Goal: Task Accomplishment & Management: Complete application form

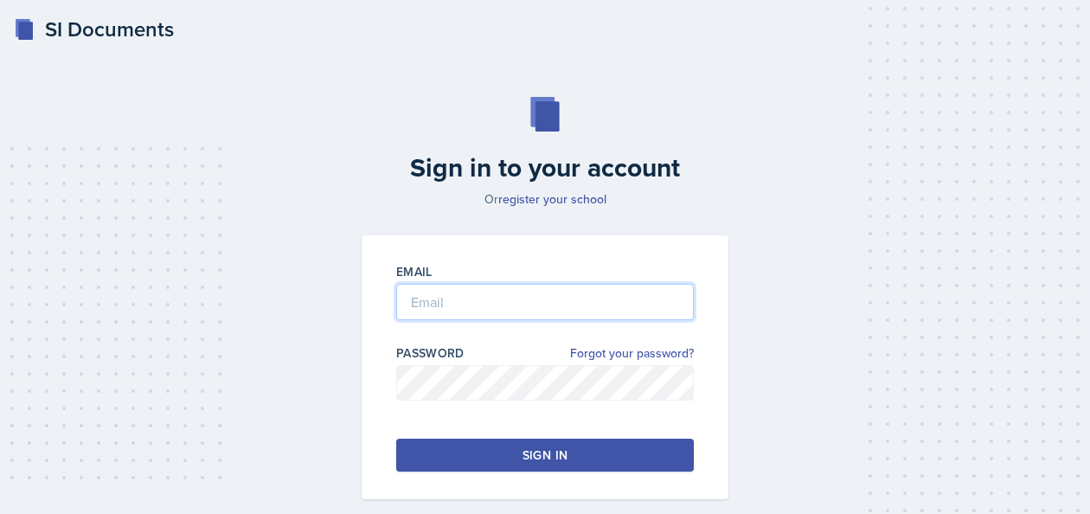
click at [480, 301] on input "email" at bounding box center [544, 302] width 297 height 36
type input "[EMAIL_ADDRESS][DOMAIN_NAME]"
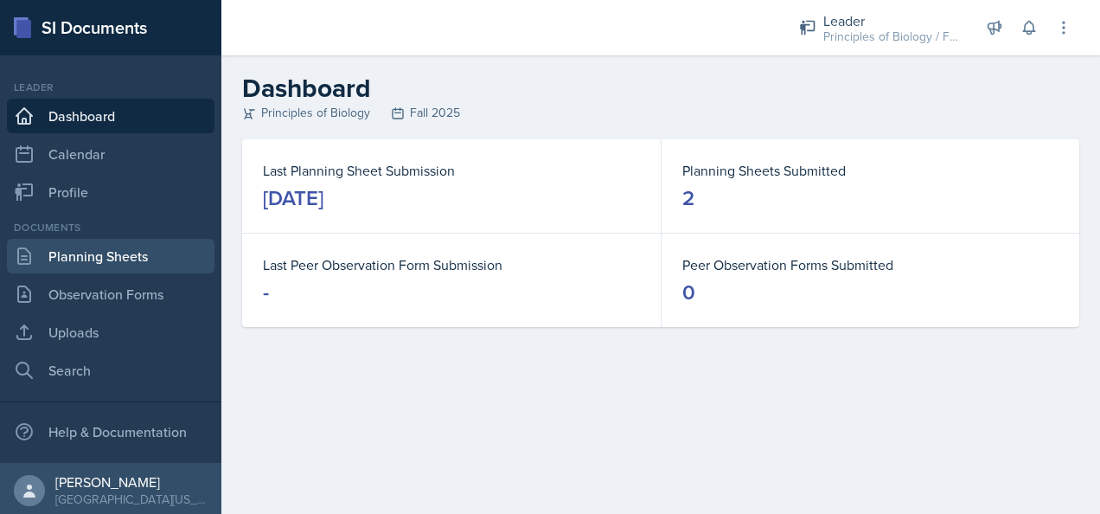
click at [75, 248] on link "Planning Sheets" at bounding box center [111, 256] width 208 height 35
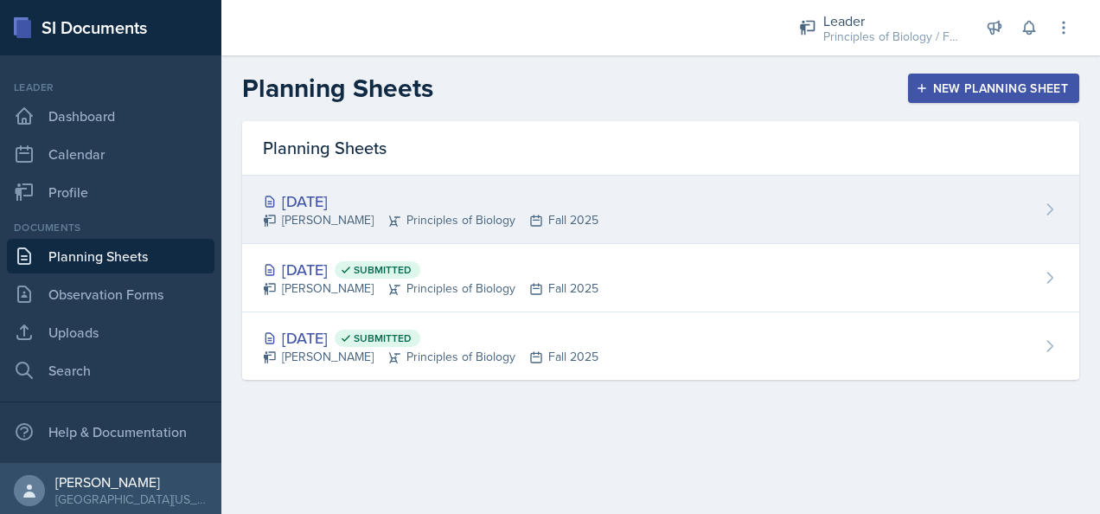
click at [316, 218] on div "[PERSON_NAME] Principles of Biology Fall 2025" at bounding box center [431, 220] width 336 height 18
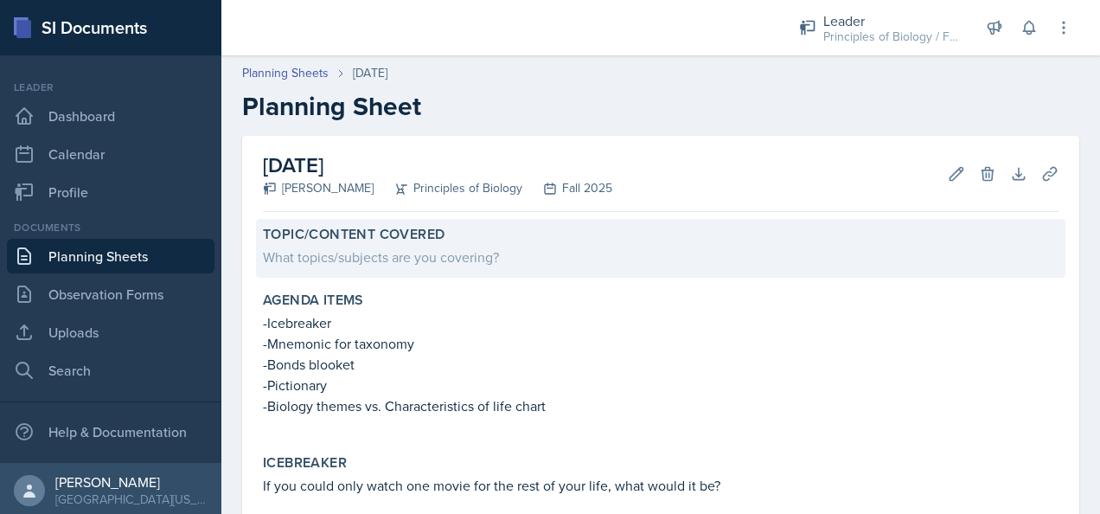
click at [317, 257] on div "What topics/subjects are you covering?" at bounding box center [661, 256] width 796 height 21
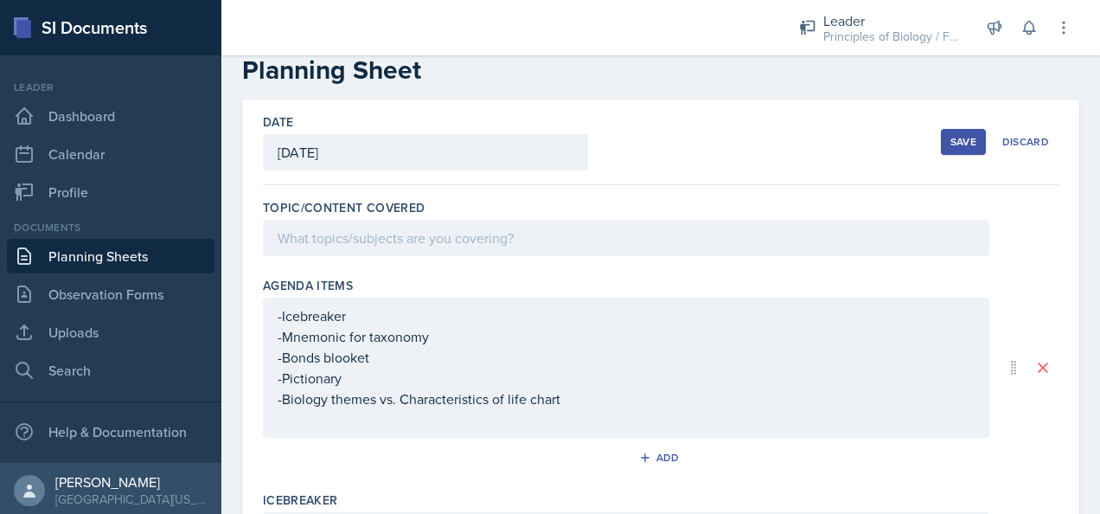
click at [306, 248] on p at bounding box center [626, 237] width 697 height 21
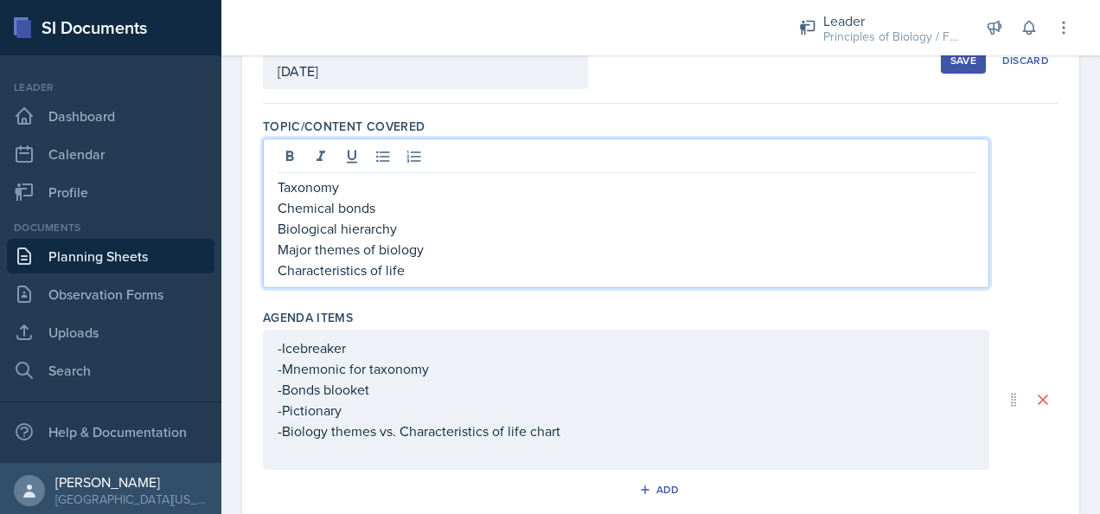
scroll to position [116, 0]
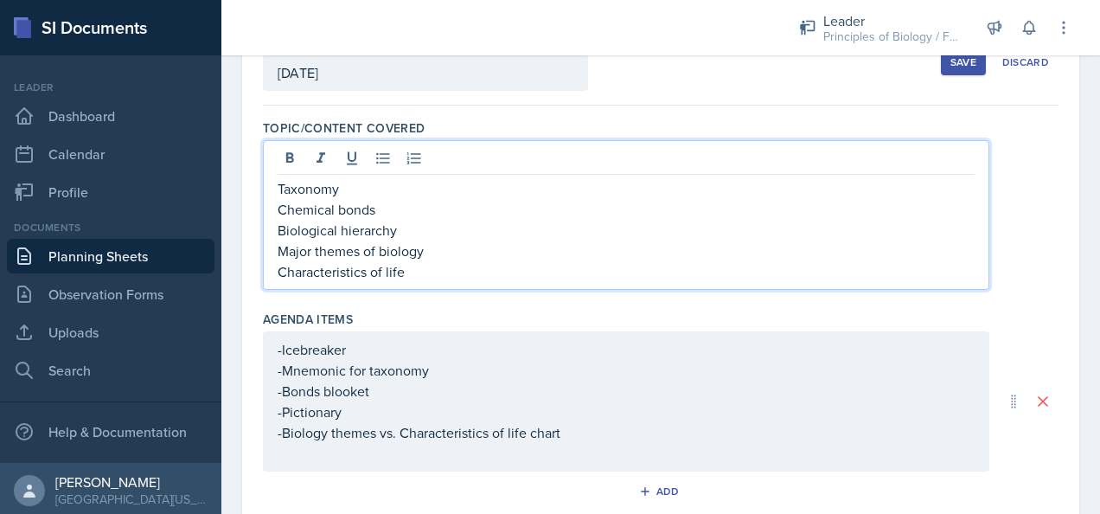
click at [439, 194] on p "Taxonomy" at bounding box center [626, 188] width 697 height 21
click at [430, 368] on div "-Icebreaker -Mnemonic for taxonomy -Bonds blooket -Pictionary -Biology themes v…" at bounding box center [626, 401] width 697 height 125
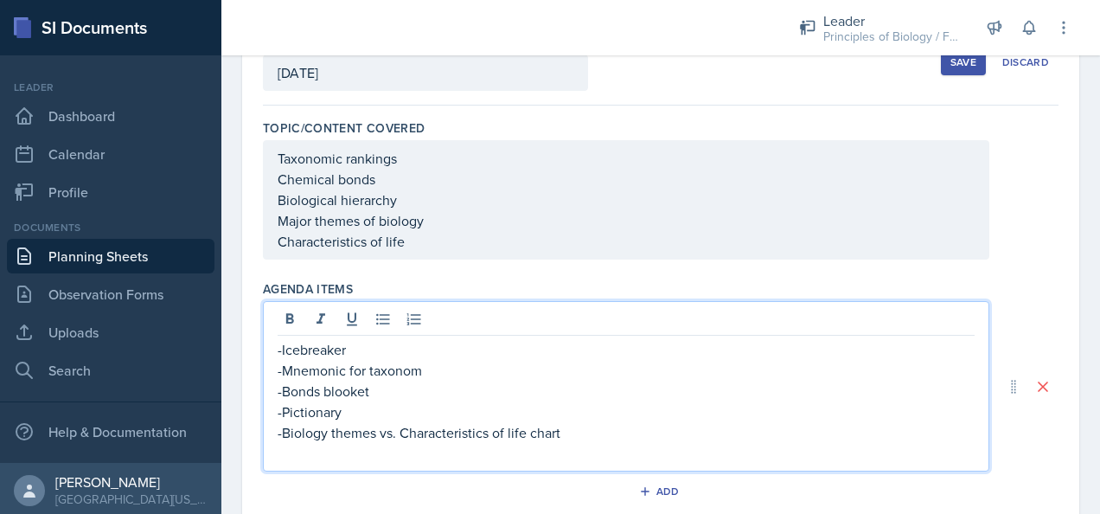
scroll to position [86, 0]
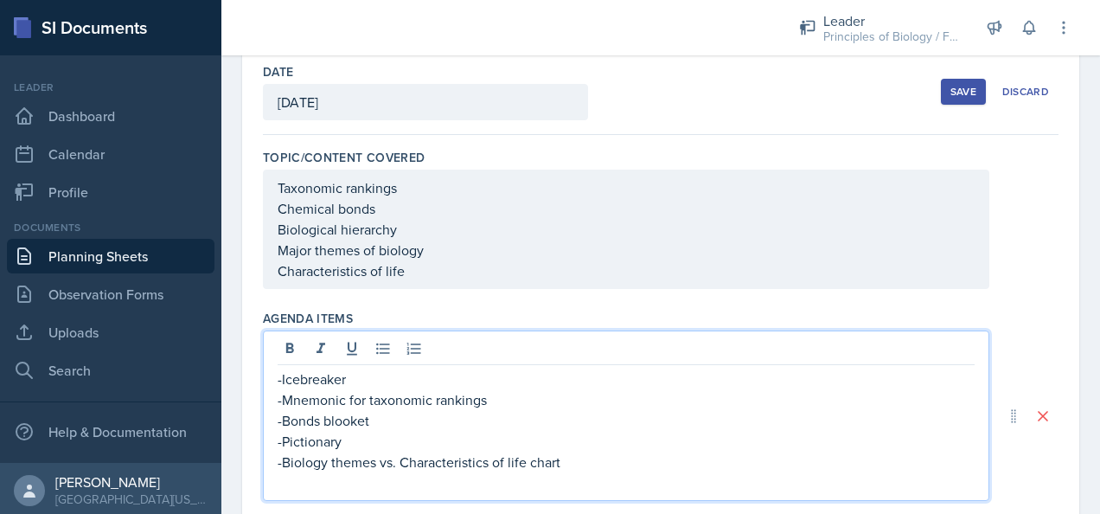
click at [320, 441] on p "-Pictionary" at bounding box center [626, 441] width 697 height 21
click at [355, 442] on p "-Pictionary" at bounding box center [626, 441] width 697 height 21
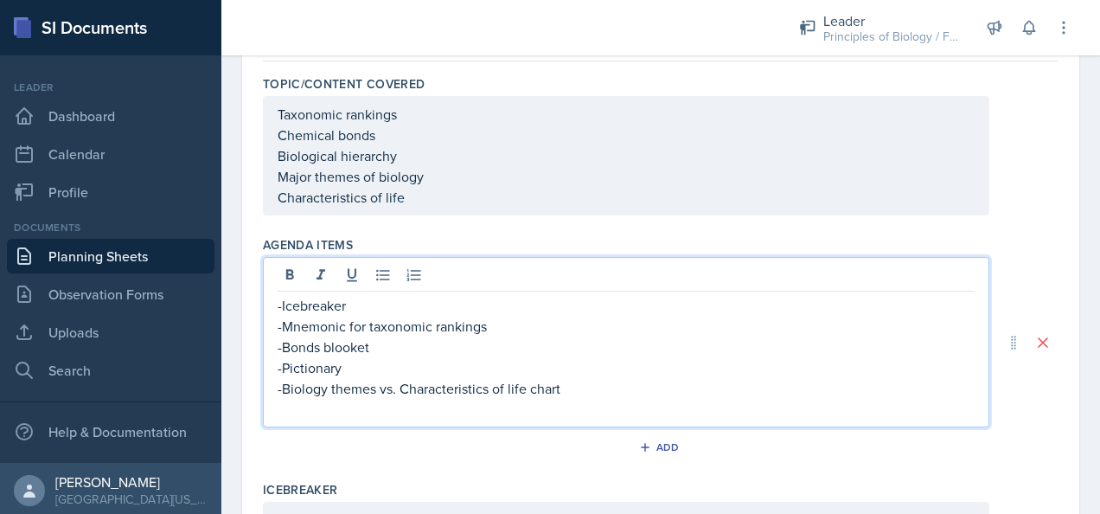
scroll to position [159, 0]
click at [289, 387] on p "-Biology themes vs. Characteristics of life chart" at bounding box center [626, 389] width 697 height 21
click at [365, 391] on p "-iology themes vs. Characteristics of life chart" at bounding box center [626, 389] width 697 height 21
click at [457, 387] on p "-Major themes of biology vs. Characteristics of life chart" at bounding box center [626, 389] width 697 height 21
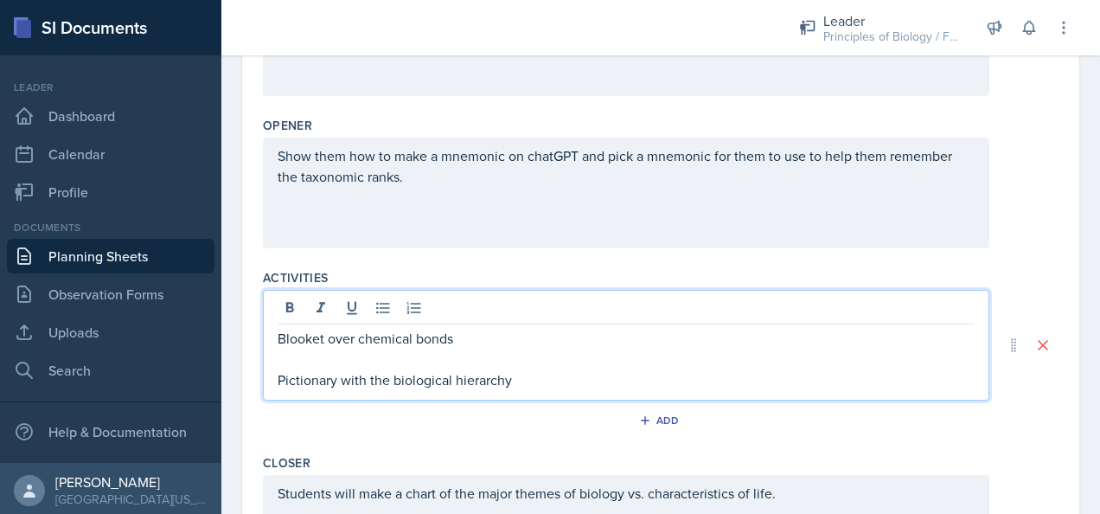
scroll to position [676, 0]
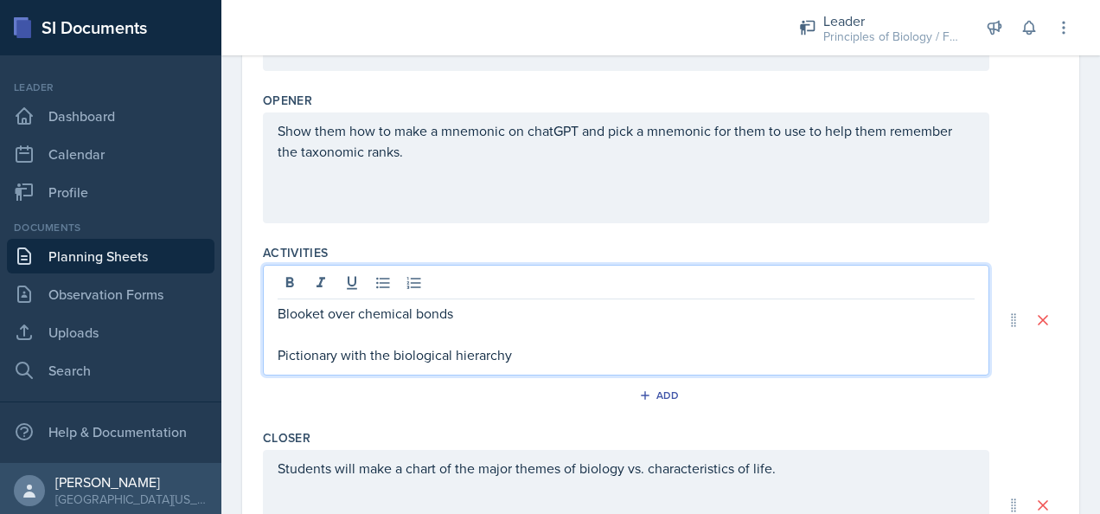
click at [512, 345] on p "Pictionary with the biological hierarchy" at bounding box center [626, 354] width 697 height 21
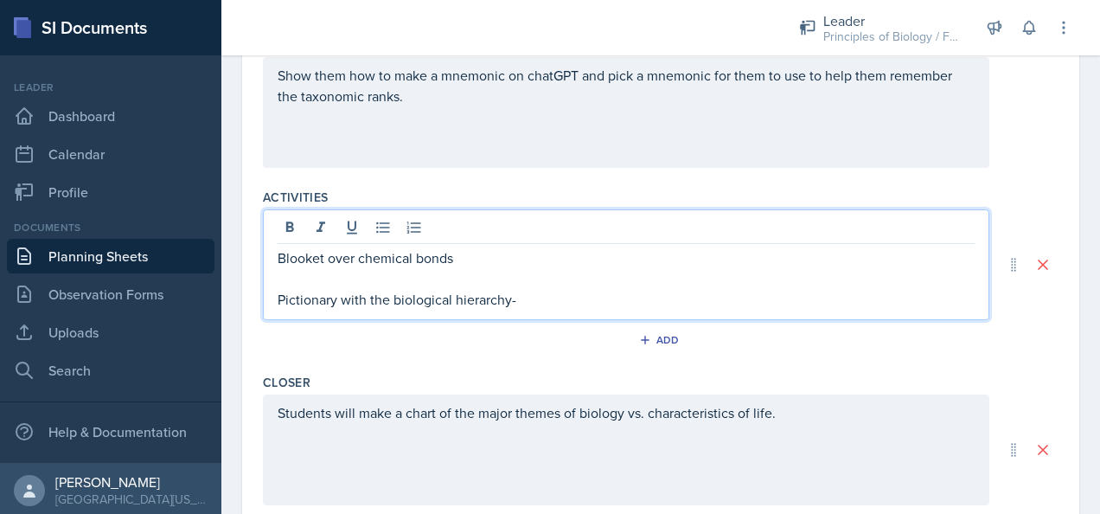
scroll to position [728, 0]
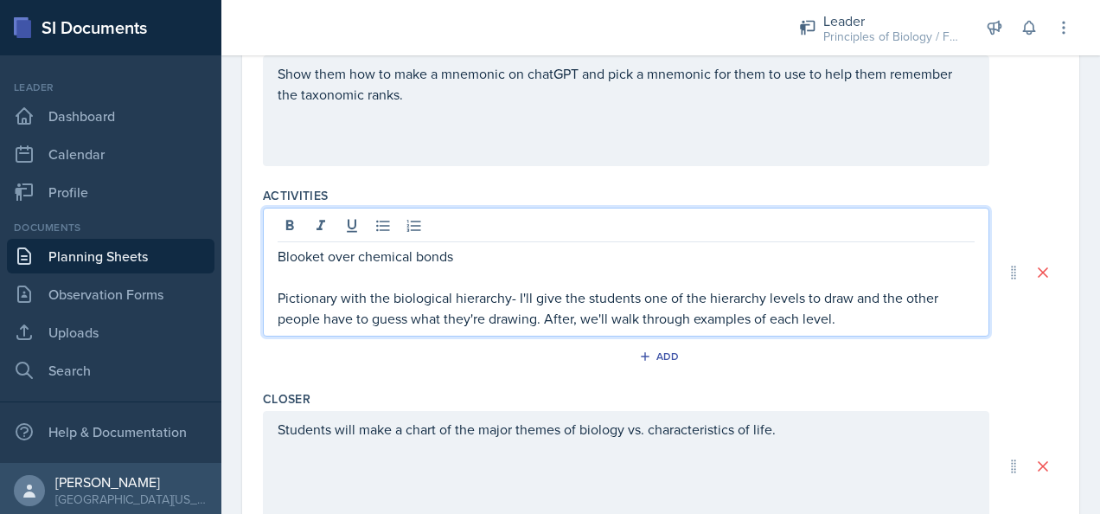
click at [549, 315] on p "Pictionary with the biological hierarchy- I'll give the students one of the hie…" at bounding box center [626, 308] width 697 height 42
click at [547, 318] on p "Pictionary with the biological hierarchy- I'll give the students one of the hie…" at bounding box center [626, 308] width 697 height 42
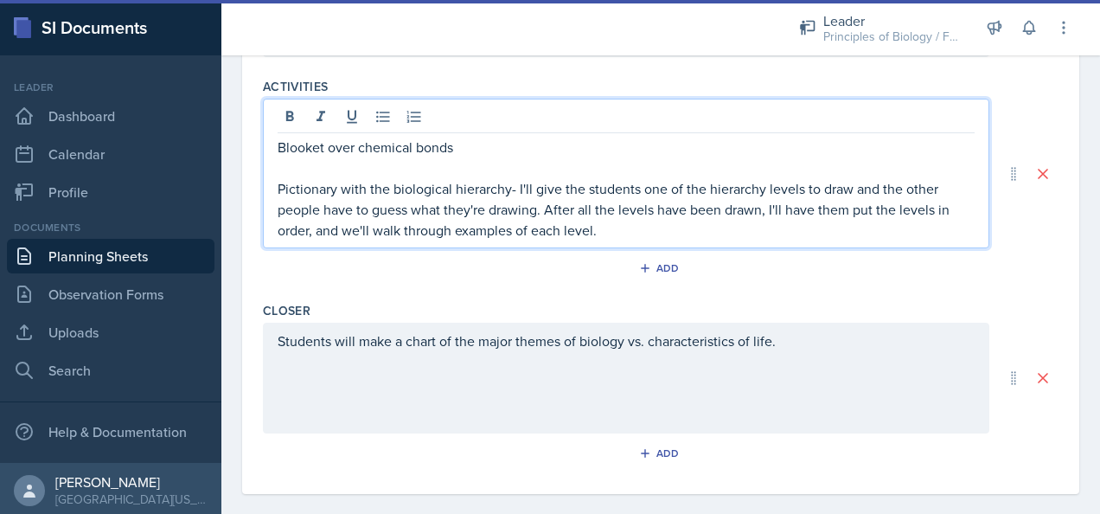
scroll to position [854, 0]
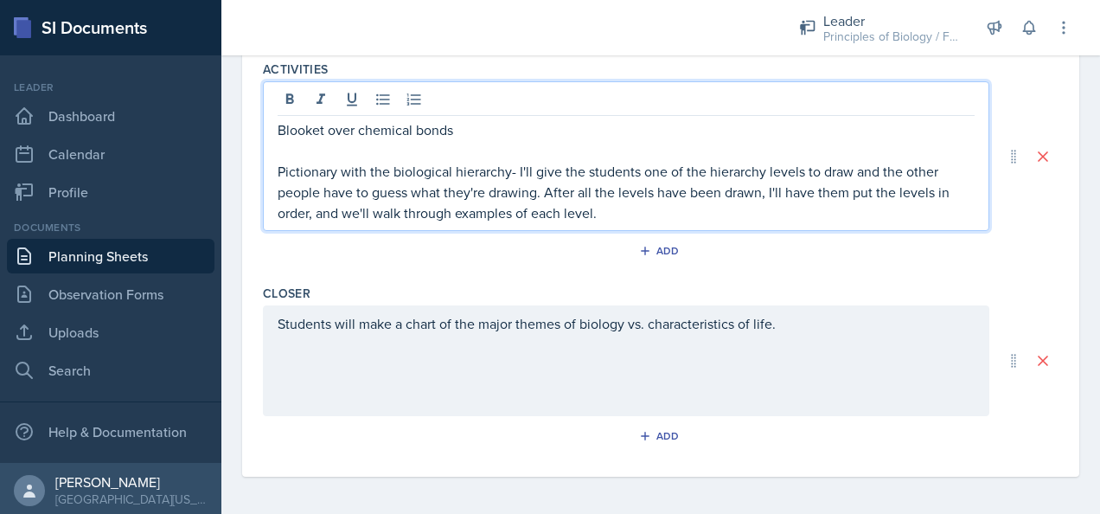
click at [778, 323] on div "Students will make a chart of the major themes of biology vs. characteristics o…" at bounding box center [626, 360] width 726 height 111
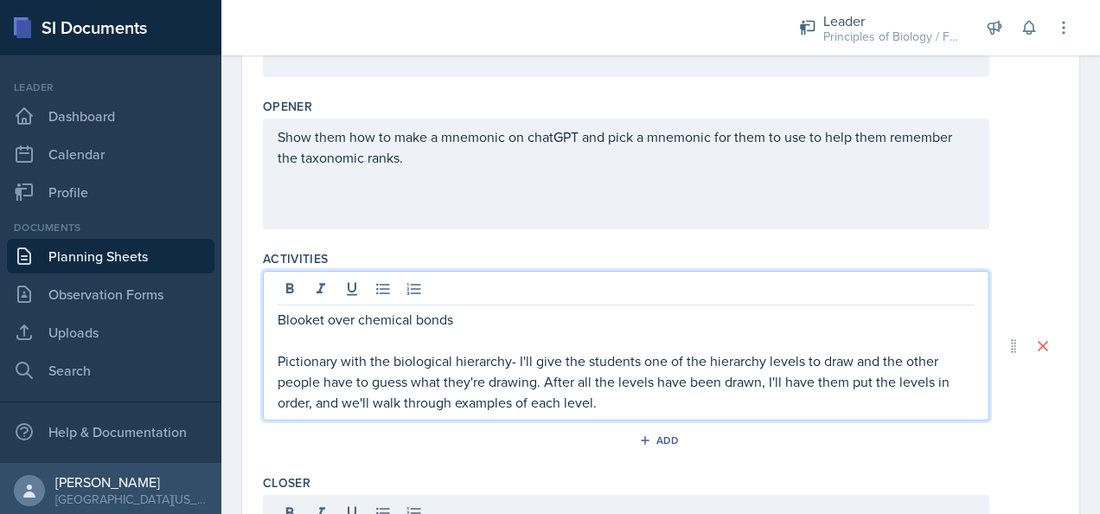
scroll to position [695, 0]
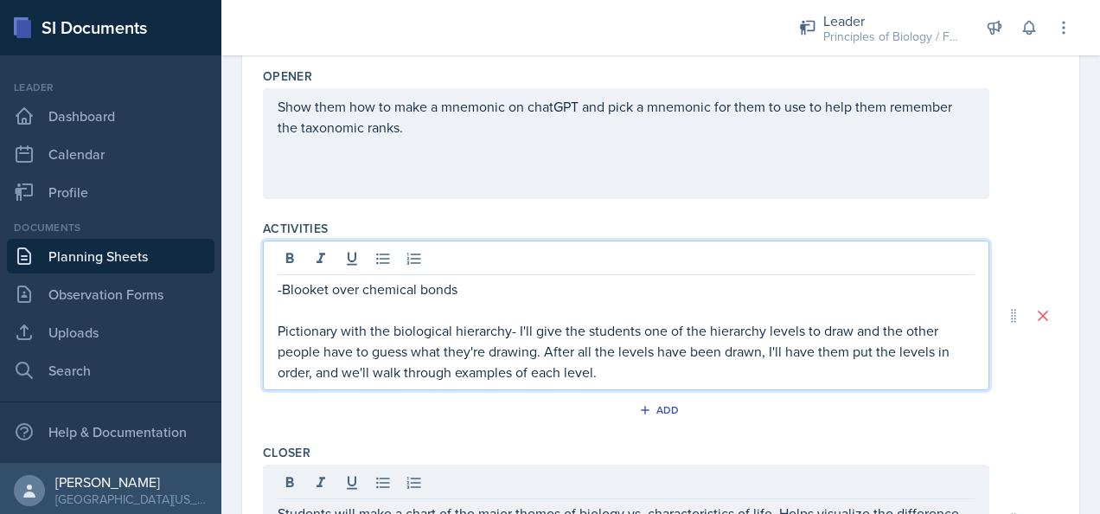
click at [278, 325] on p "Pictionary with the biological hierarchy- I'll give the students one of the hie…" at bounding box center [626, 351] width 697 height 62
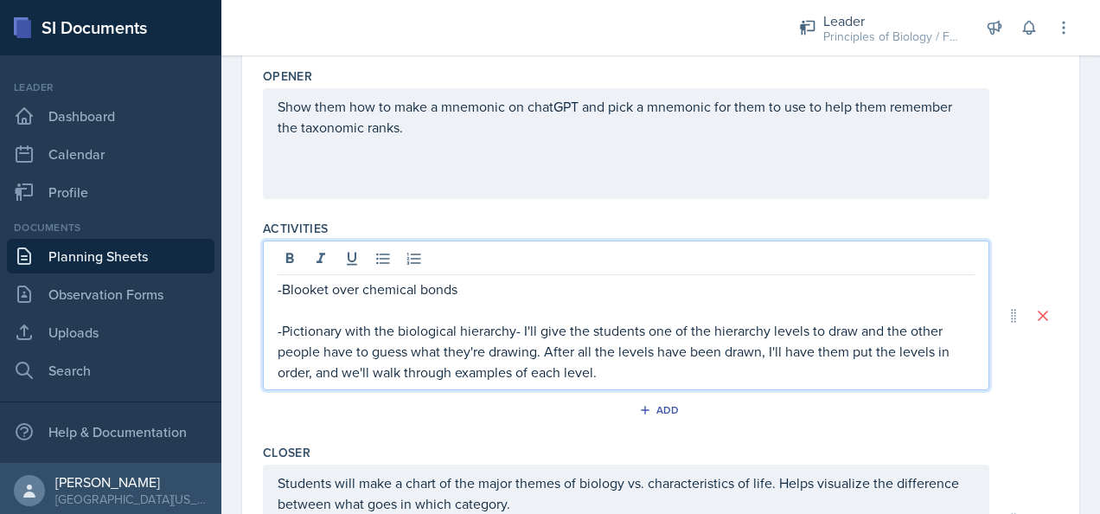
click at [508, 310] on p at bounding box center [626, 309] width 697 height 21
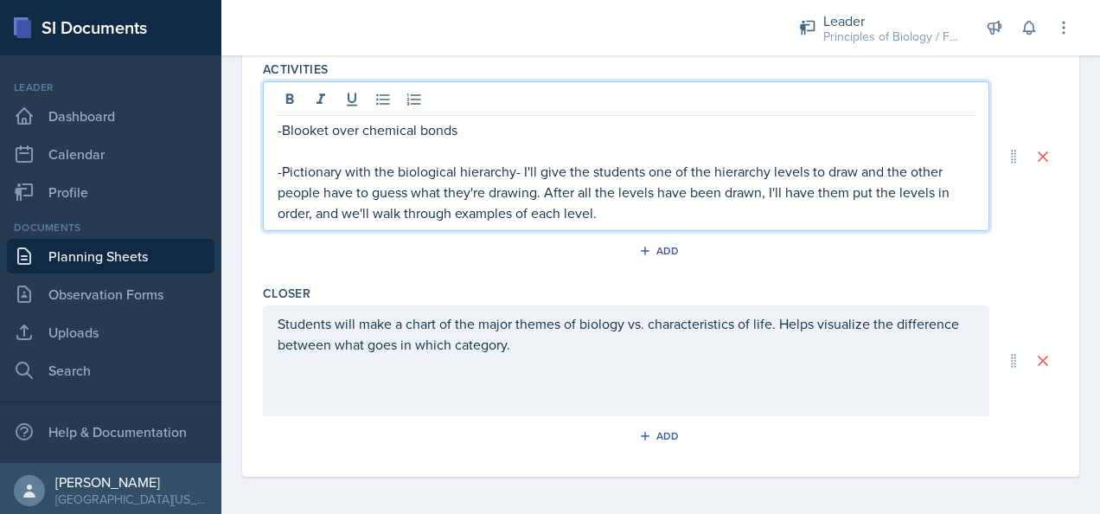
scroll to position [0, 0]
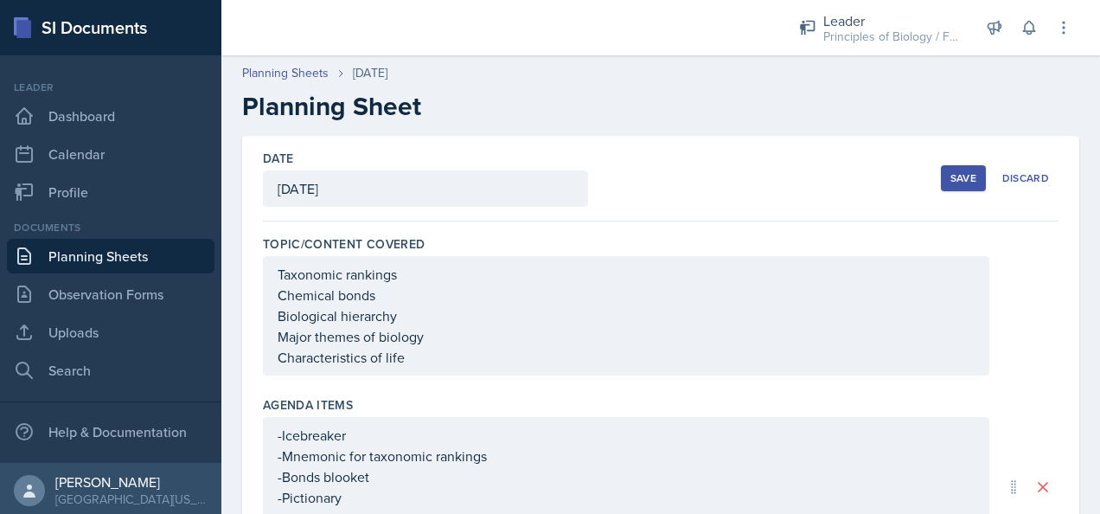
click at [954, 176] on div "Save" at bounding box center [963, 178] width 26 height 14
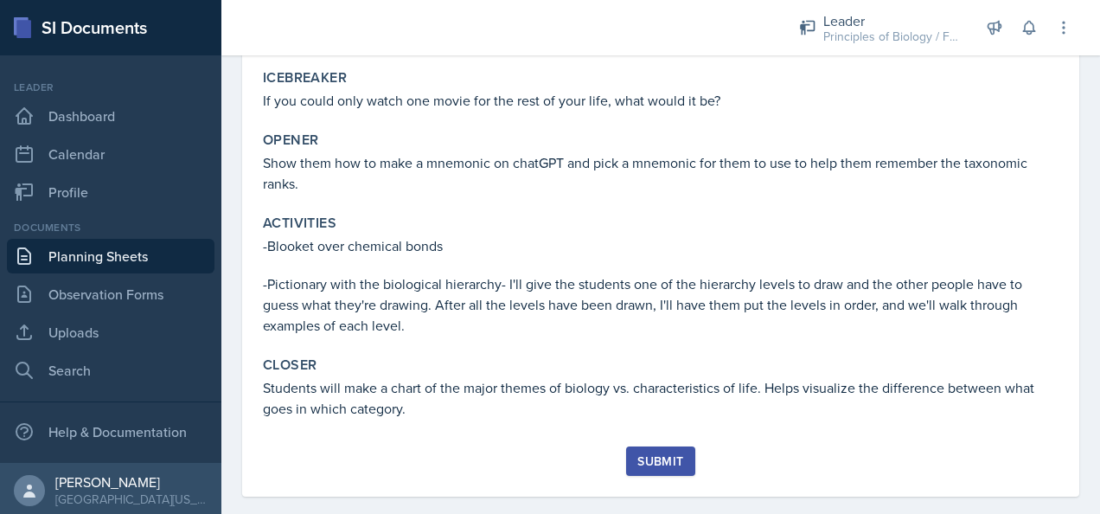
scroll to position [488, 0]
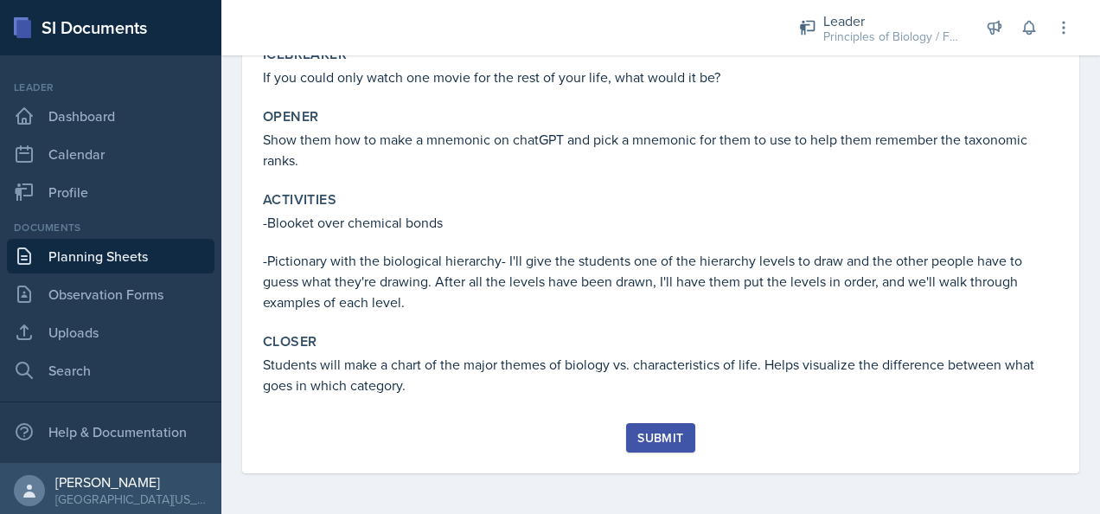
click at [657, 437] on div "Submit" at bounding box center [660, 438] width 46 height 14
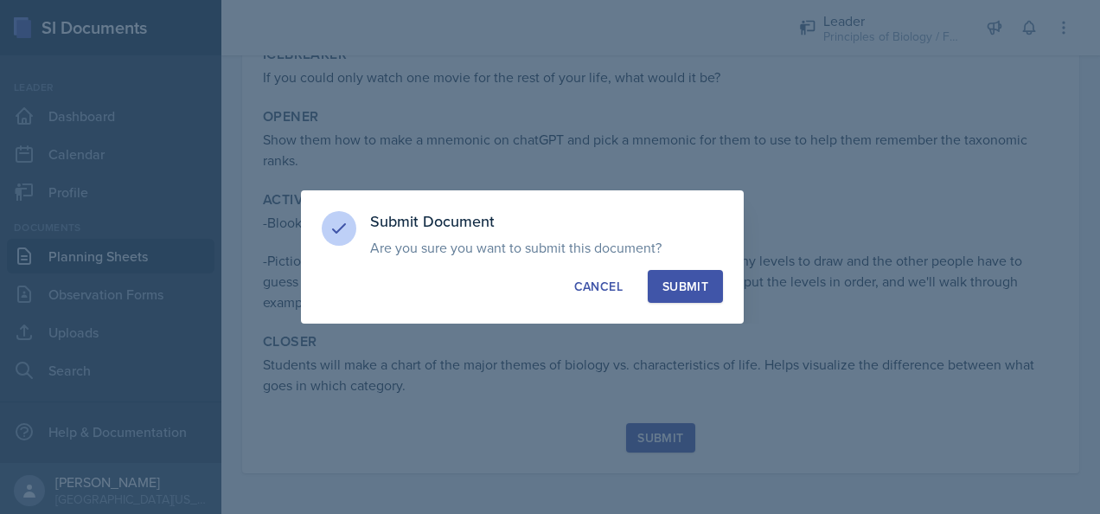
click at [674, 288] on div "Submit" at bounding box center [685, 286] width 46 height 17
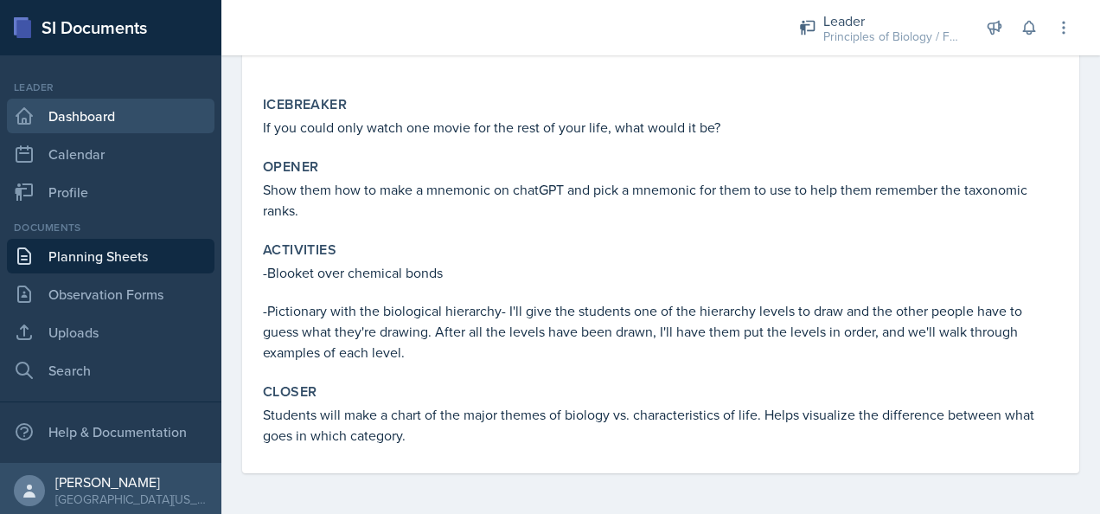
click at [71, 117] on link "Dashboard" at bounding box center [111, 116] width 208 height 35
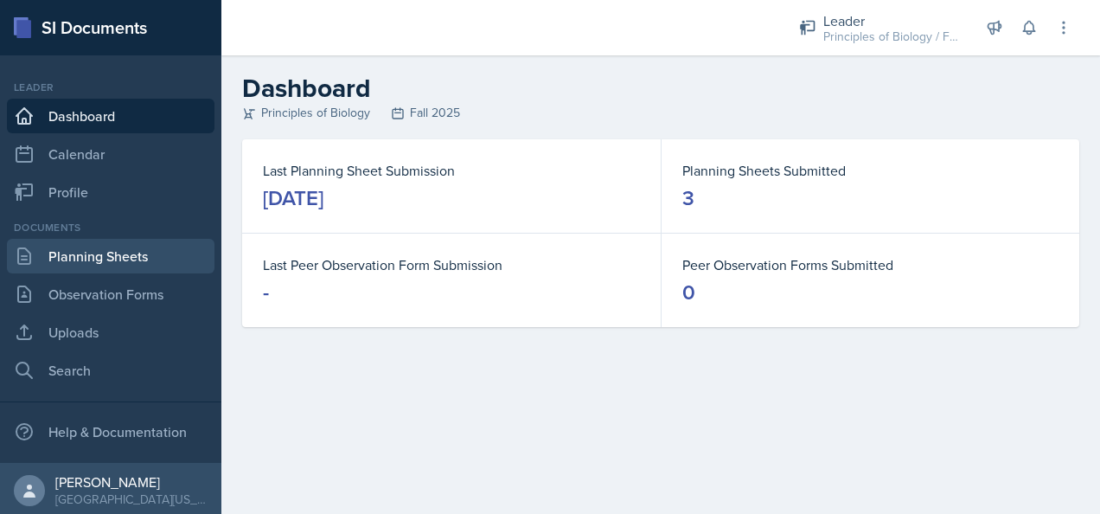
click at [130, 257] on link "Planning Sheets" at bounding box center [111, 256] width 208 height 35
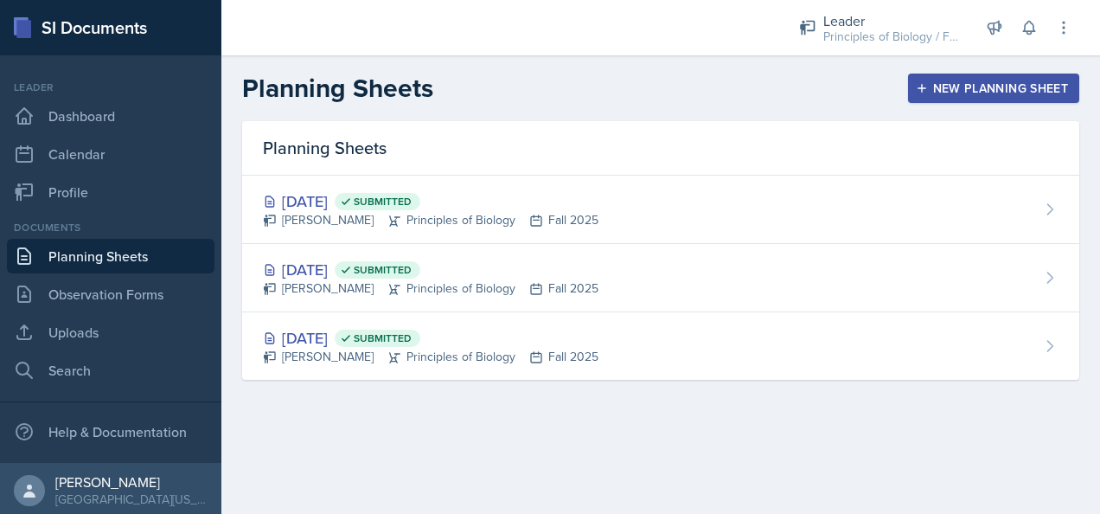
click at [982, 85] on div "New Planning Sheet" at bounding box center [993, 88] width 149 height 14
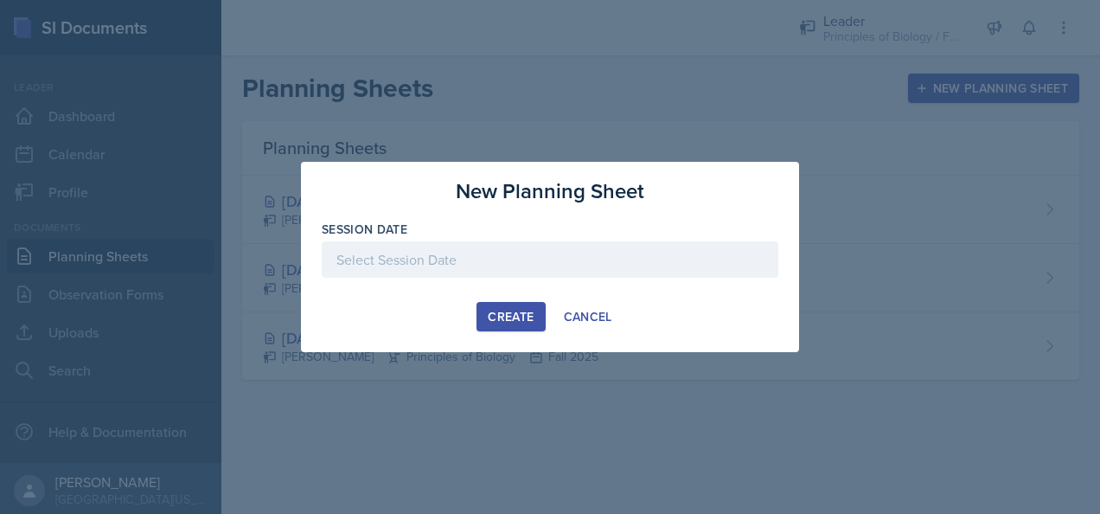
click at [497, 244] on div at bounding box center [550, 259] width 457 height 36
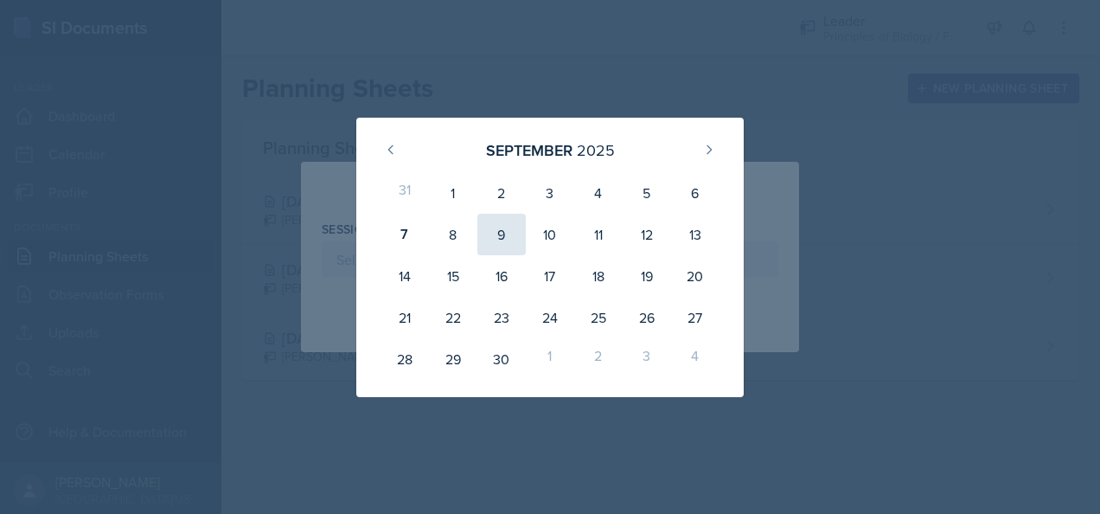
click at [510, 237] on div "9" at bounding box center [501, 235] width 48 height 42
type input "[DATE]"
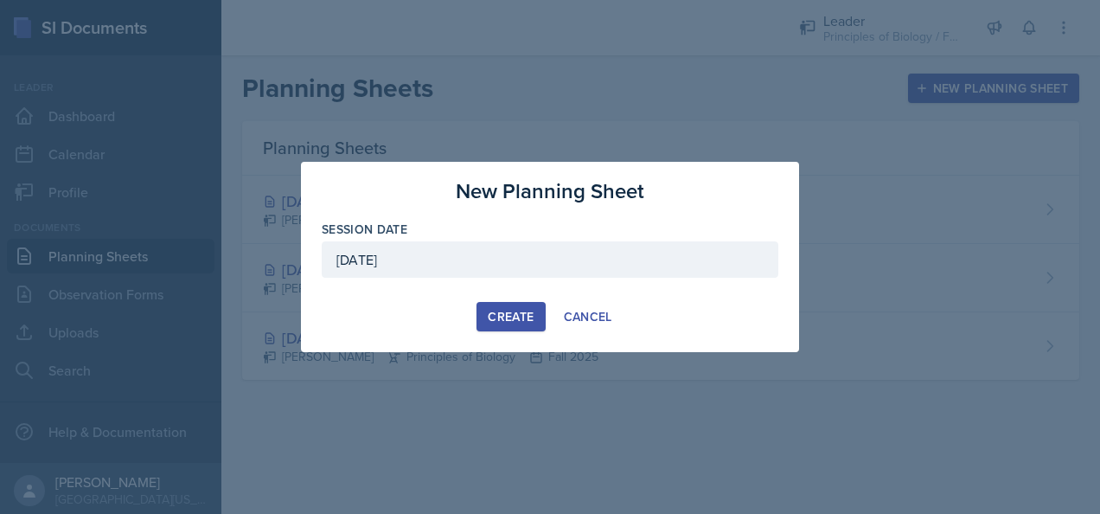
click at [507, 304] on button "Create" at bounding box center [510, 316] width 68 height 29
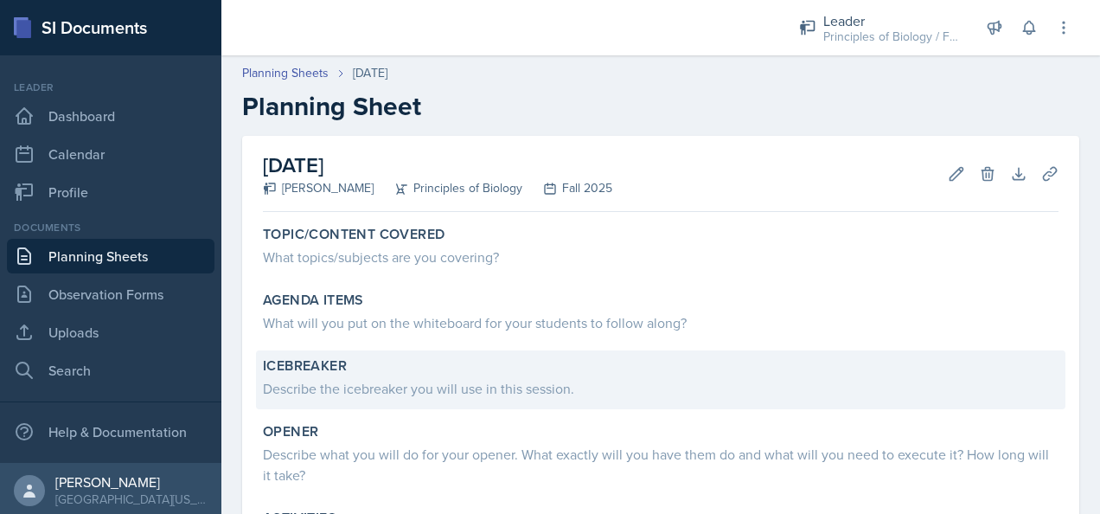
click at [303, 388] on div "Describe the icebreaker you will use in this session." at bounding box center [661, 388] width 796 height 21
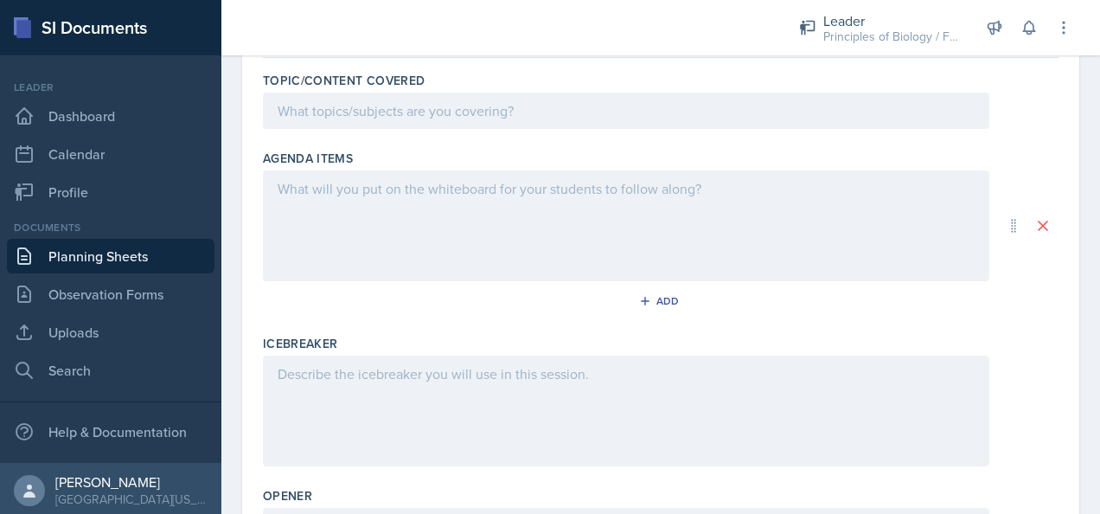
click at [316, 365] on p at bounding box center [626, 373] width 697 height 21
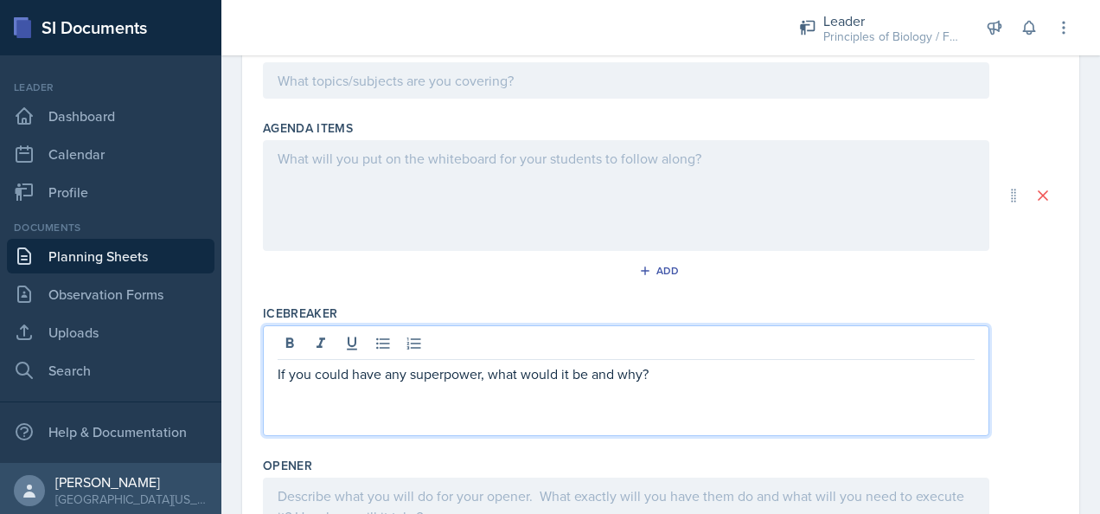
click at [422, 176] on div at bounding box center [626, 195] width 726 height 111
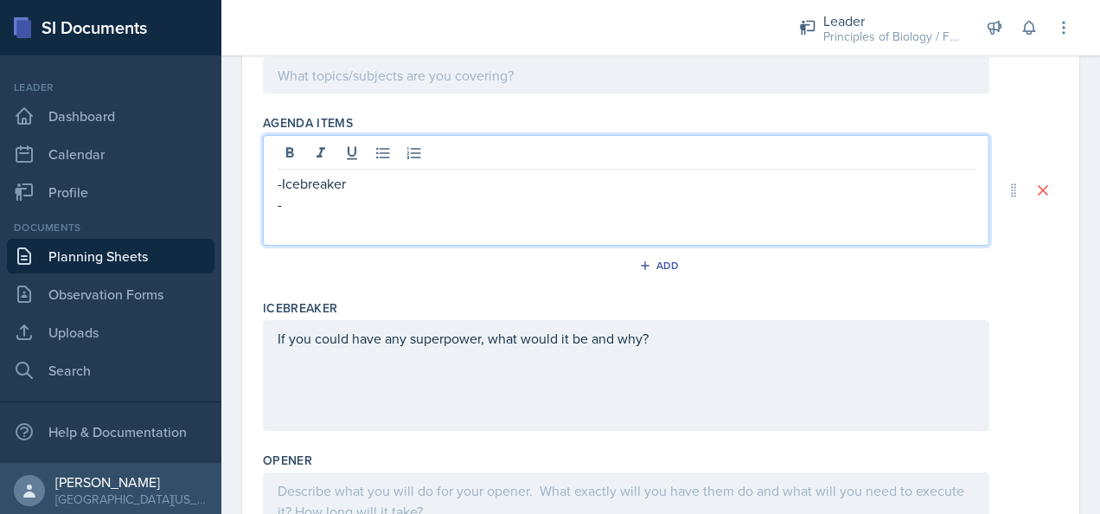
scroll to position [0, 0]
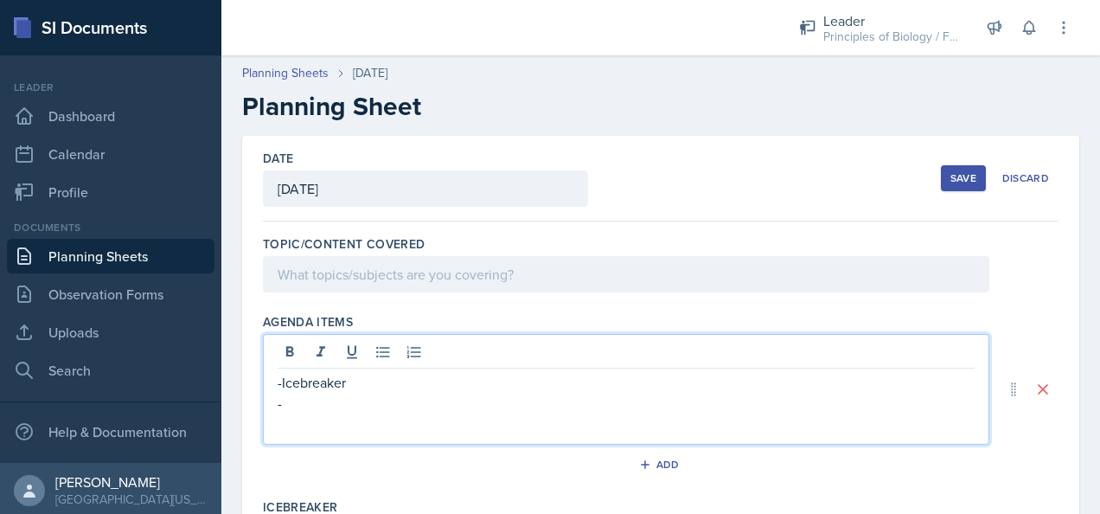
click at [950, 176] on div "Save" at bounding box center [963, 178] width 26 height 14
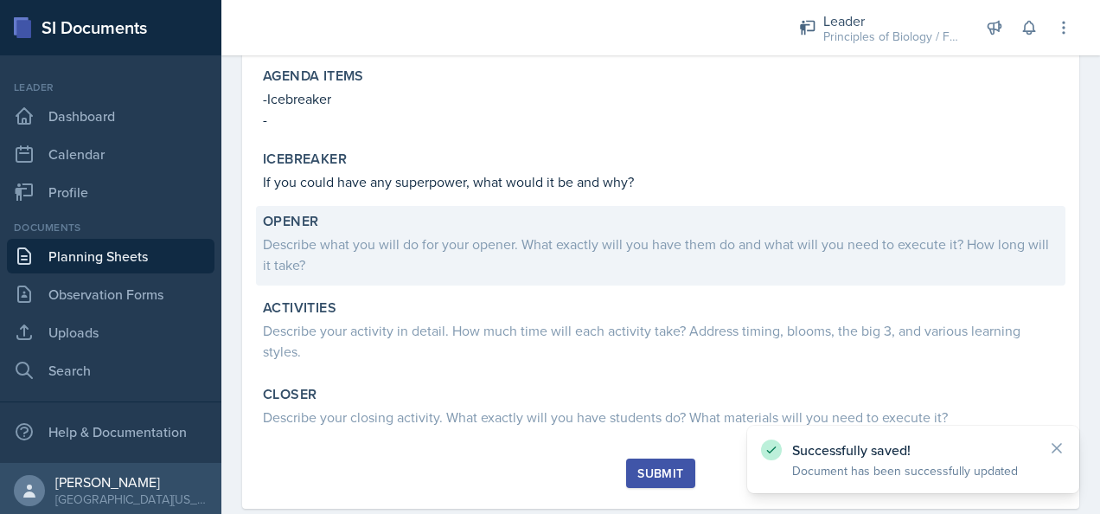
scroll to position [259, 0]
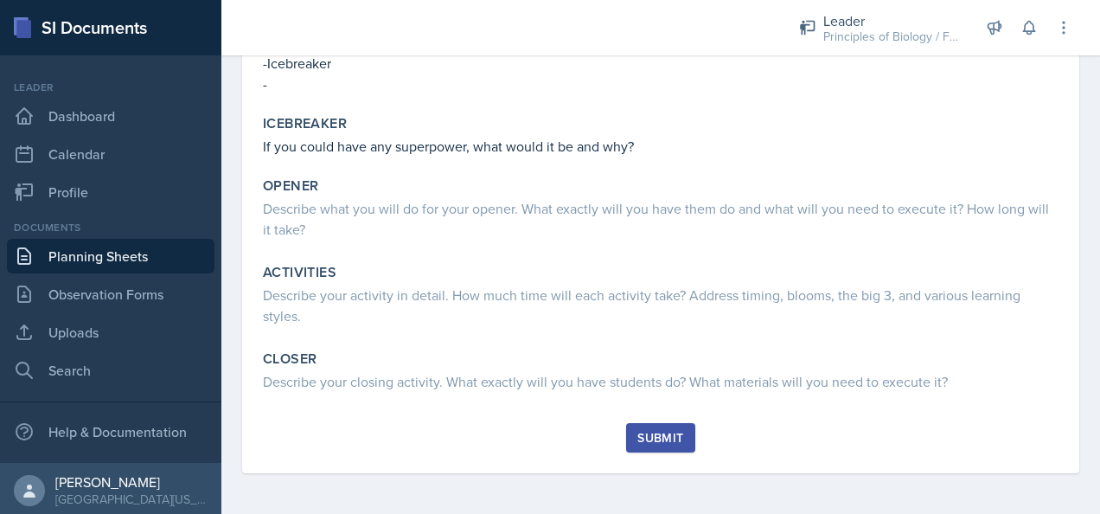
click at [97, 262] on link "Planning Sheets" at bounding box center [111, 256] width 208 height 35
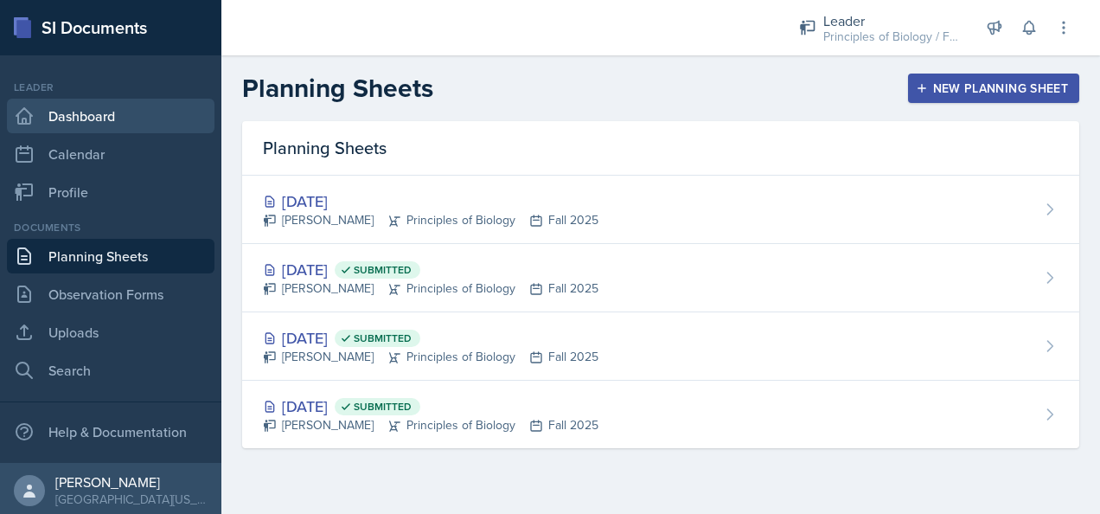
click at [139, 111] on link "Dashboard" at bounding box center [111, 116] width 208 height 35
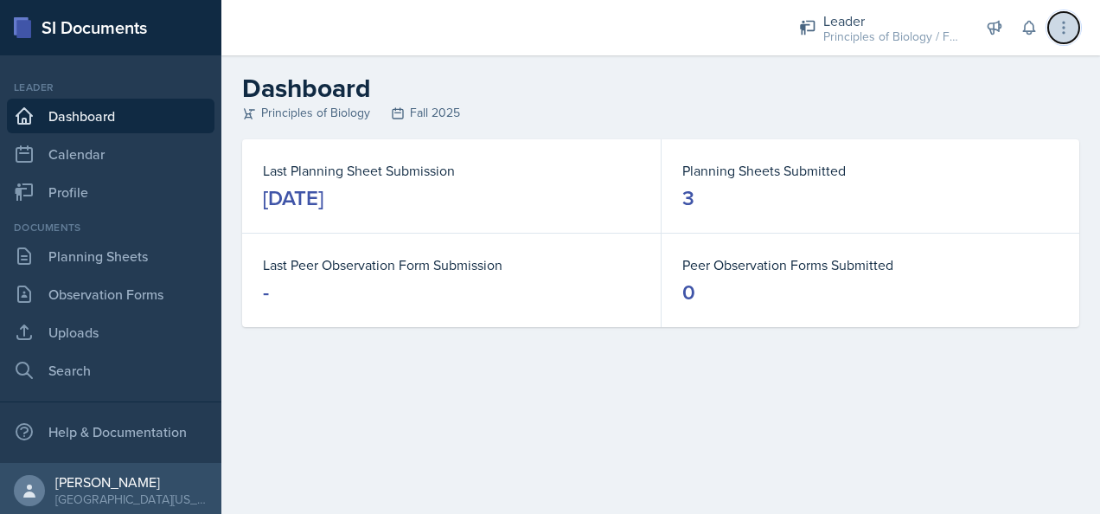
click at [1071, 22] on icon at bounding box center [1063, 27] width 17 height 17
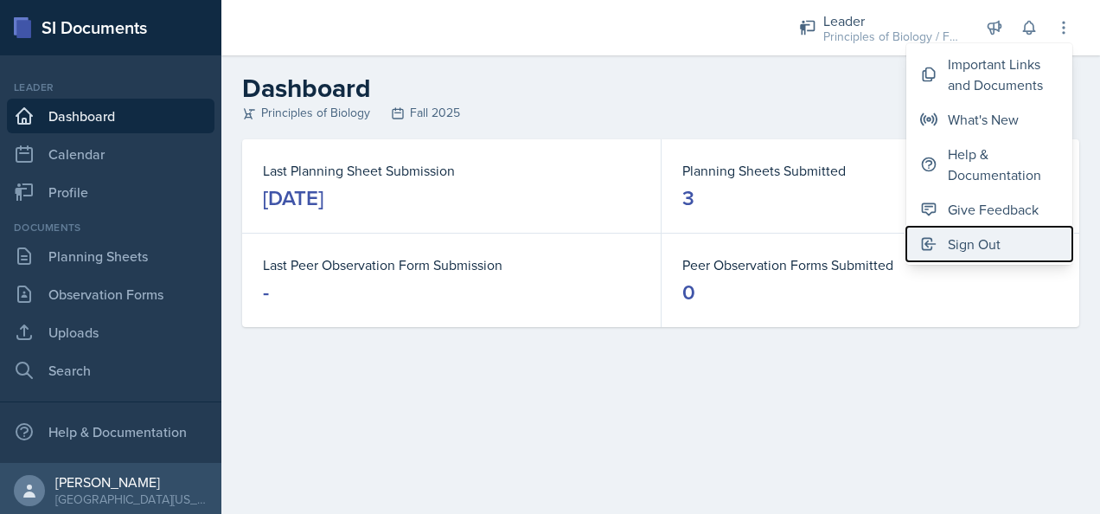
click at [955, 239] on div "Sign Out" at bounding box center [974, 243] width 53 height 21
